Goal: Entertainment & Leisure: Consume media (video, audio)

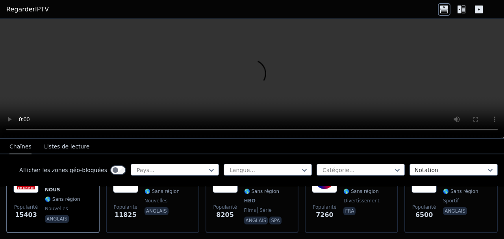
scroll to position [157, 0]
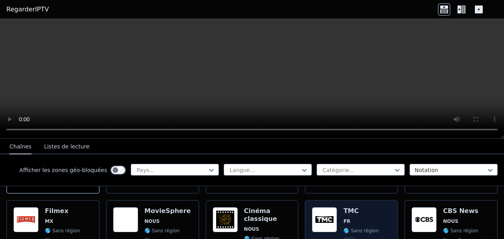
click at [324, 218] on img at bounding box center [324, 219] width 25 height 25
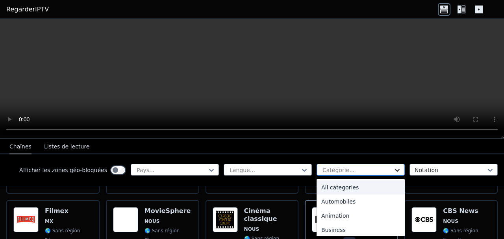
click at [395, 170] on icon at bounding box center [397, 170] width 5 height 3
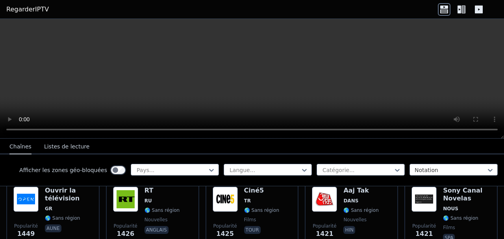
scroll to position [787, 0]
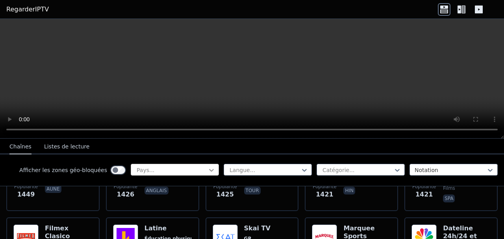
click at [207, 171] on icon at bounding box center [211, 170] width 8 height 8
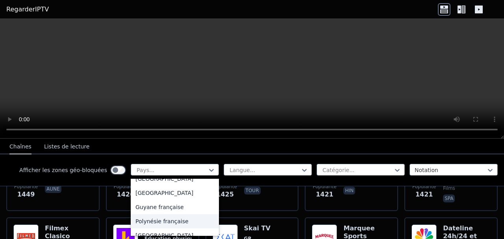
scroll to position [905, 0]
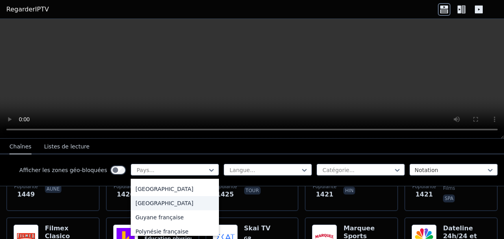
click at [138, 206] on font "[GEOGRAPHIC_DATA]" at bounding box center [164, 203] width 58 height 6
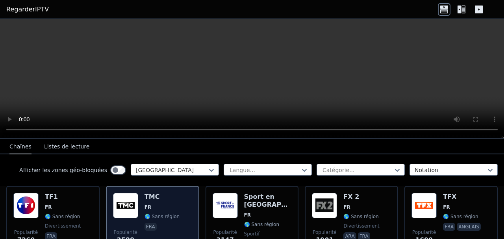
scroll to position [79, 0]
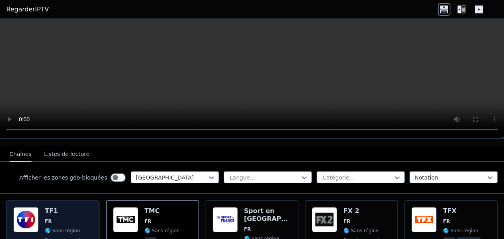
click at [52, 228] on font "🌎 Sans région" at bounding box center [62, 231] width 35 height 6
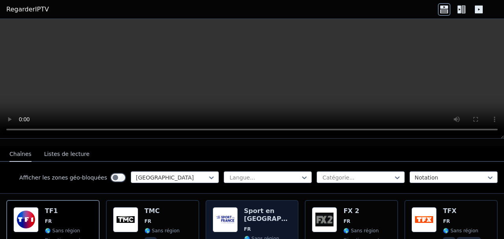
click at [237, 213] on div "Popularité 3147 Sport en [GEOGRAPHIC_DATA] FR 🌎 Sans région sportif fra" at bounding box center [251, 236] width 79 height 58
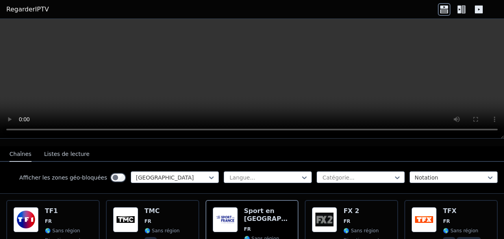
click at [447, 9] on icon at bounding box center [443, 9] width 13 height 13
click at [458, 8] on icon at bounding box center [459, 10] width 4 height 8
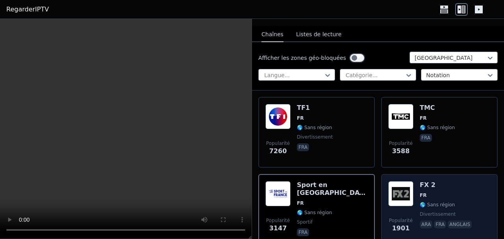
click at [412, 193] on div "Popularité 1901 FX 2 FR 🌎 Sans région divertissement ara fra anglais" at bounding box center [439, 209] width 102 height 57
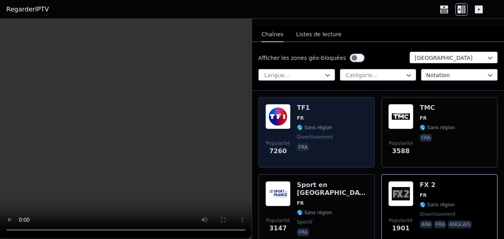
click at [320, 125] on font "🌎 Sans région" at bounding box center [314, 128] width 35 height 6
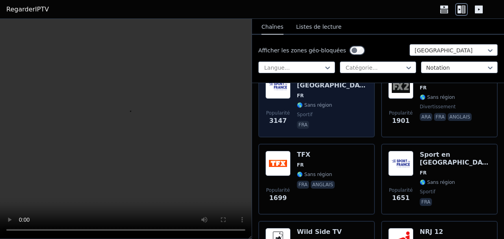
scroll to position [197, 0]
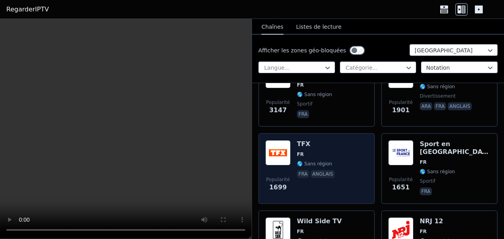
click at [299, 171] on font "fra" at bounding box center [302, 174] width 9 height 6
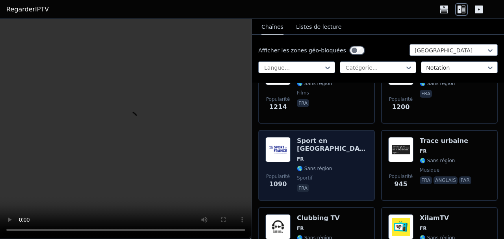
scroll to position [315, 0]
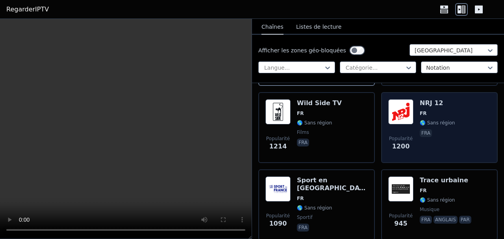
click at [425, 120] on font "🌎 Sans région" at bounding box center [436, 123] width 35 height 6
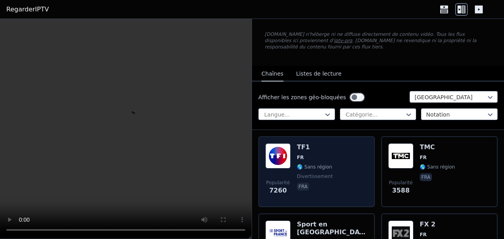
scroll to position [0, 0]
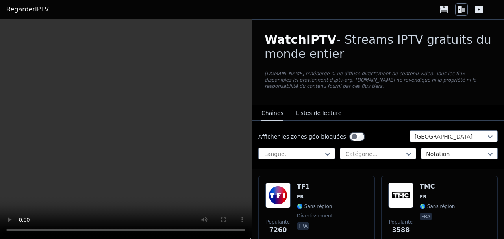
click at [343, 83] on div "WatchIPTV - Streams IPTV gratuits du monde entier [DOMAIN_NAME] n'héberge ni ne…" at bounding box center [378, 62] width 252 height 85
